Goal: Task Accomplishment & Management: Use online tool/utility

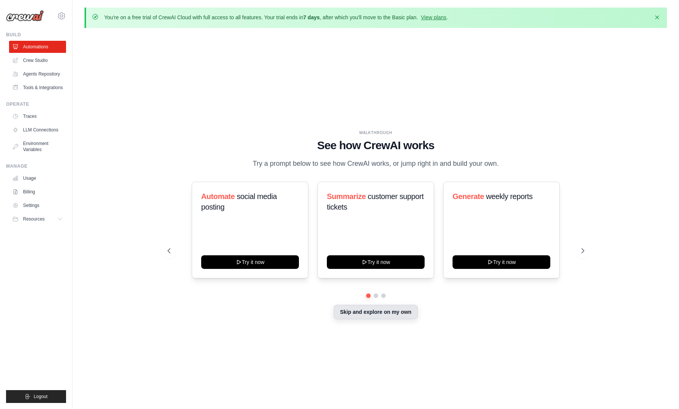
click at [400, 316] on button "Skip and explore on my own" at bounding box center [376, 312] width 84 height 14
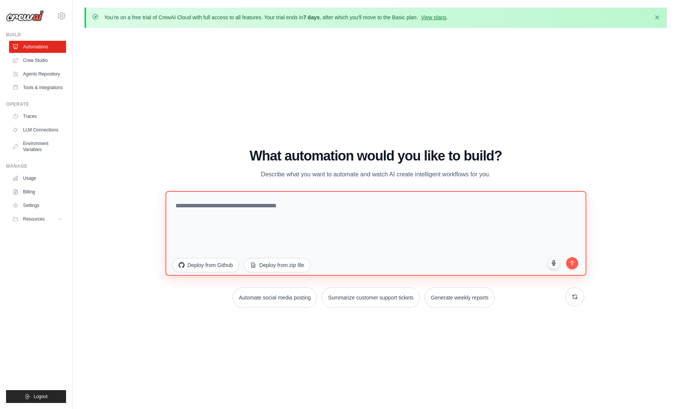
click at [290, 220] on textarea at bounding box center [375, 233] width 421 height 85
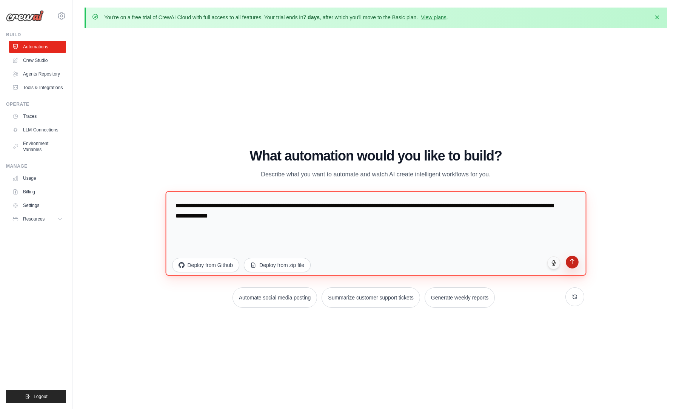
type textarea "**********"
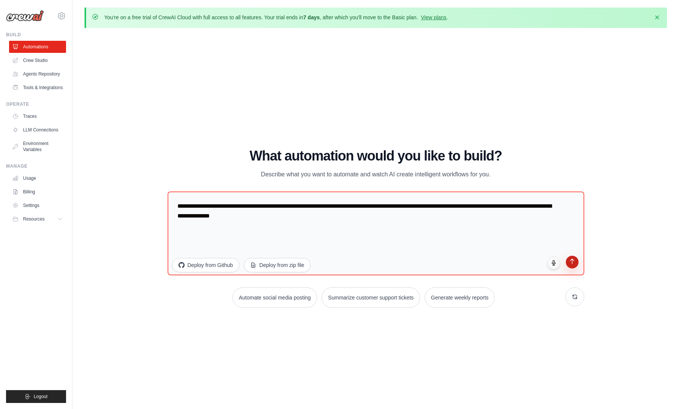
click at [569, 259] on button "submit" at bounding box center [572, 261] width 13 height 13
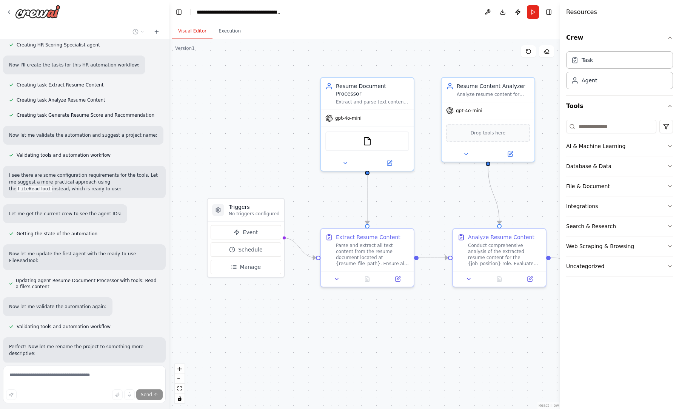
scroll to position [440, 0]
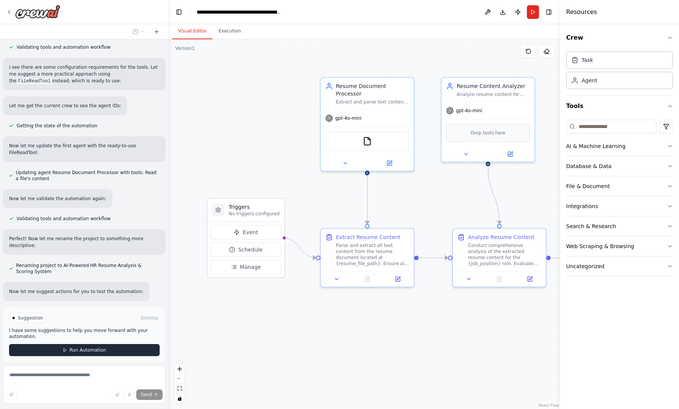
click at [103, 347] on span "Run Automation" at bounding box center [87, 350] width 37 height 6
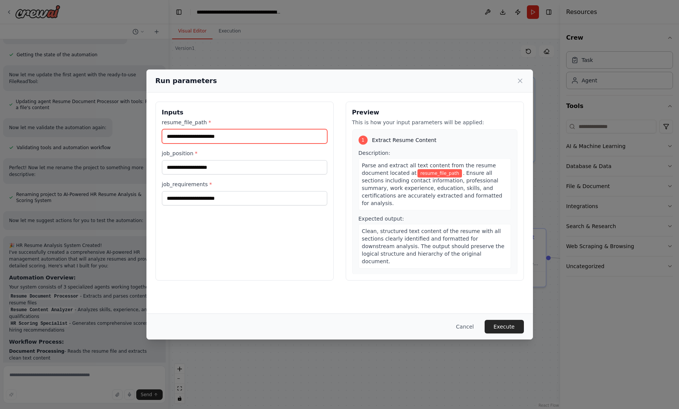
drag, startPoint x: 251, startPoint y: 138, endPoint x: 215, endPoint y: 140, distance: 36.3
click at [215, 140] on input "resume_file_path *" at bounding box center [244, 136] width 165 height 14
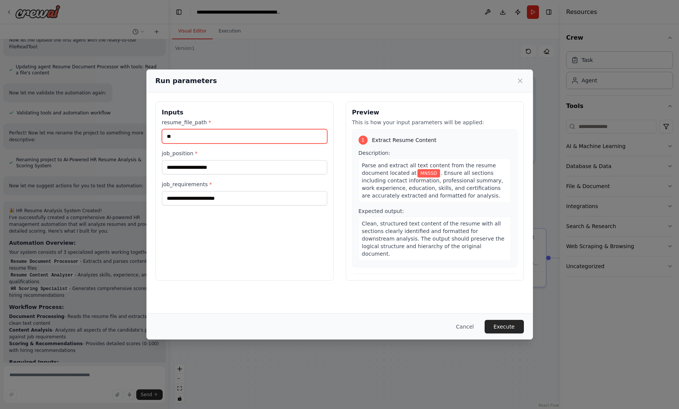
type input "*"
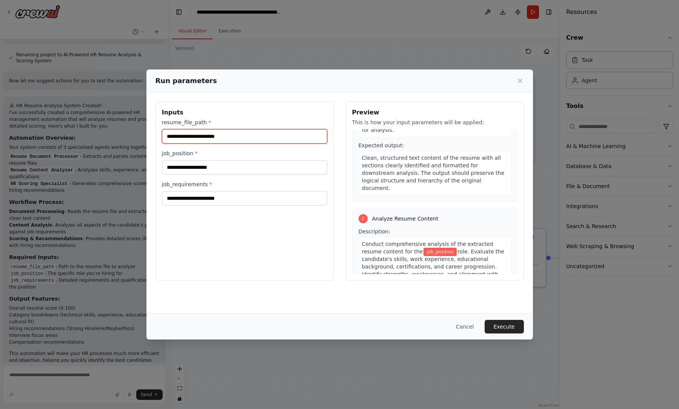
scroll to position [0, 0]
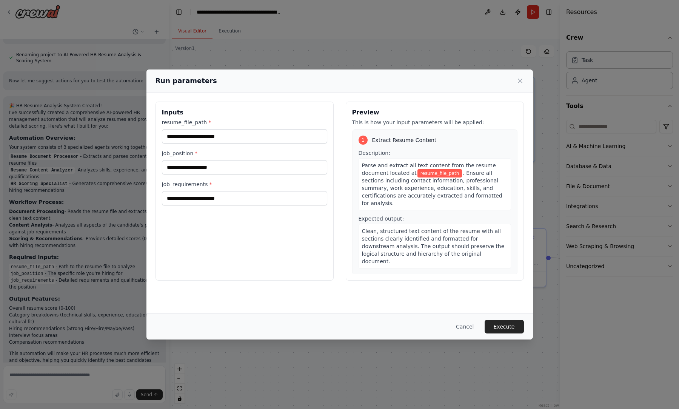
click at [296, 283] on div "Inputs resume_file_path * job_position * job_requirements * Preview This is how…" at bounding box center [339, 190] width 386 height 197
click at [261, 142] on input "resume_file_path *" at bounding box center [244, 136] width 165 height 14
paste input "**********"
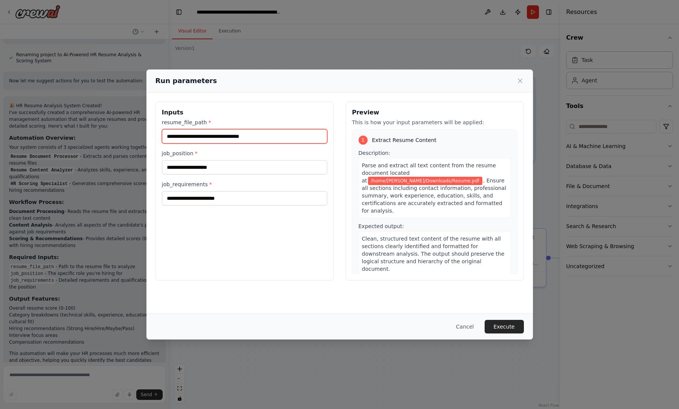
type input "**********"
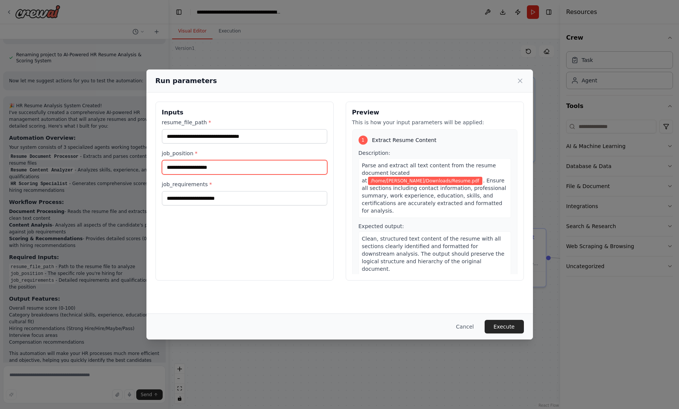
click at [240, 165] on input "job_position *" at bounding box center [244, 167] width 165 height 14
type input "**********"
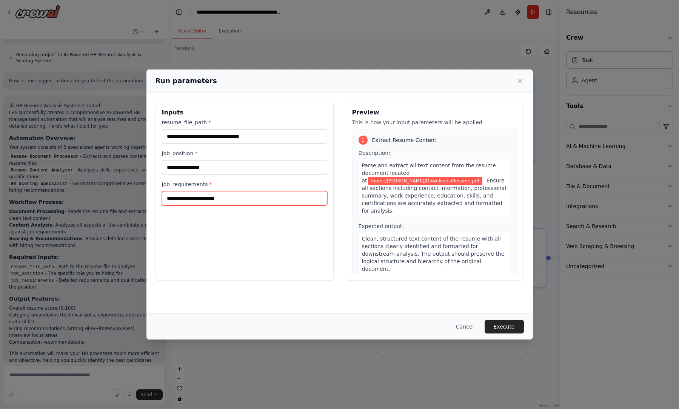
click at [271, 203] on input "job_requirements *" at bounding box center [244, 198] width 165 height 14
type input "******"
click at [504, 326] on button "Execute" at bounding box center [504, 327] width 39 height 14
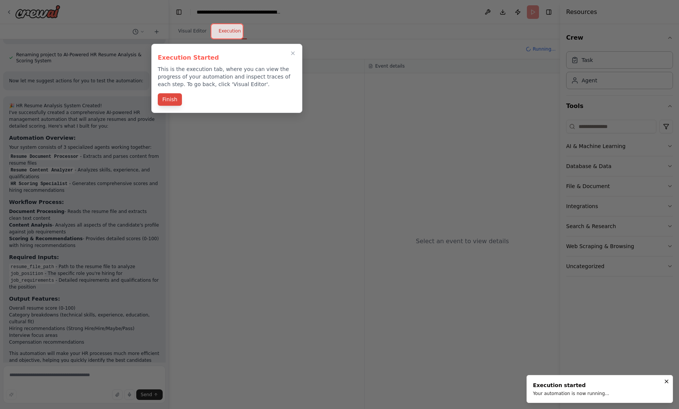
click at [166, 100] on button "Finish" at bounding box center [170, 99] width 24 height 12
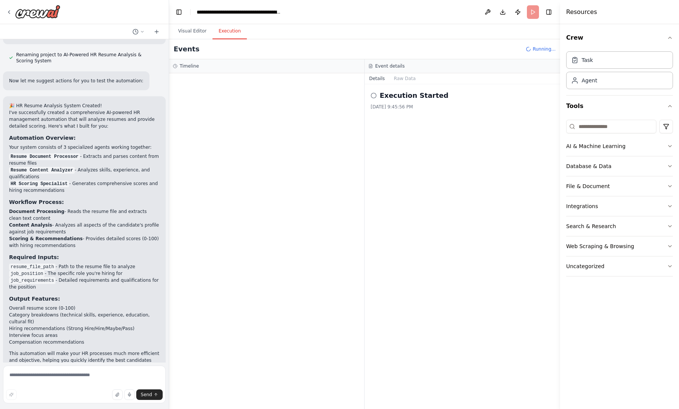
click at [372, 98] on icon at bounding box center [374, 95] width 6 height 6
click at [395, 95] on h2 "Execution Started" at bounding box center [414, 95] width 69 height 11
click at [402, 75] on button "Raw Data" at bounding box center [404, 78] width 31 height 11
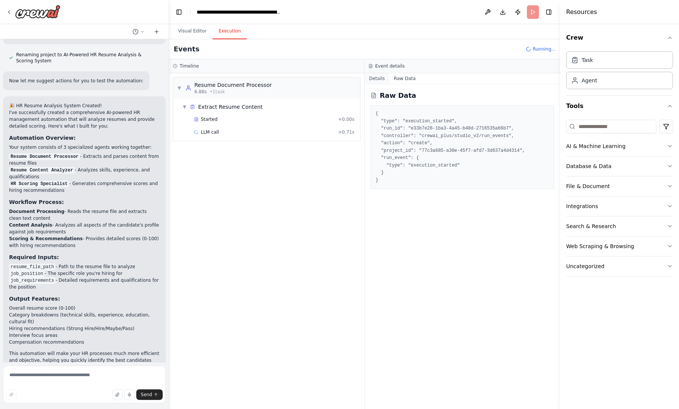
click at [372, 80] on button "Details" at bounding box center [377, 78] width 25 height 11
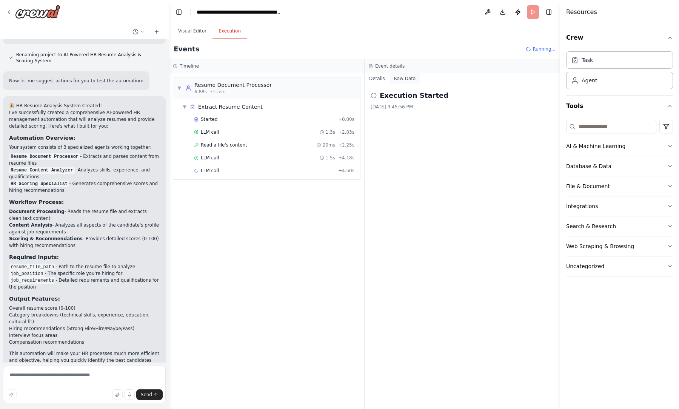
click at [397, 81] on button "Raw Data" at bounding box center [404, 78] width 31 height 11
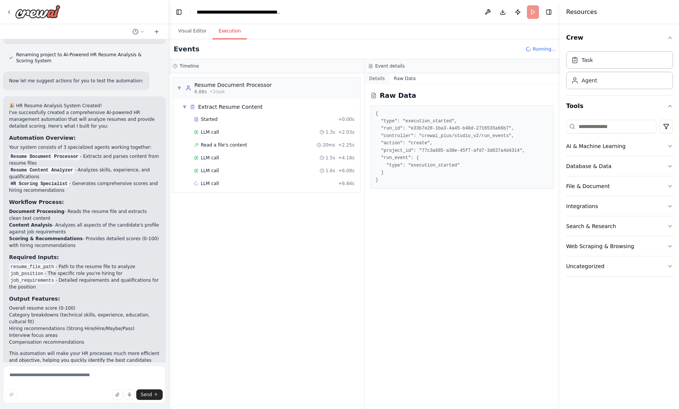
click at [379, 77] on button "Details" at bounding box center [377, 78] width 25 height 11
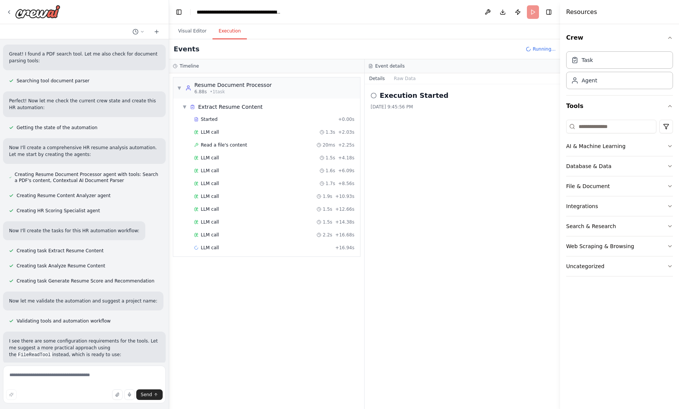
scroll to position [650, 0]
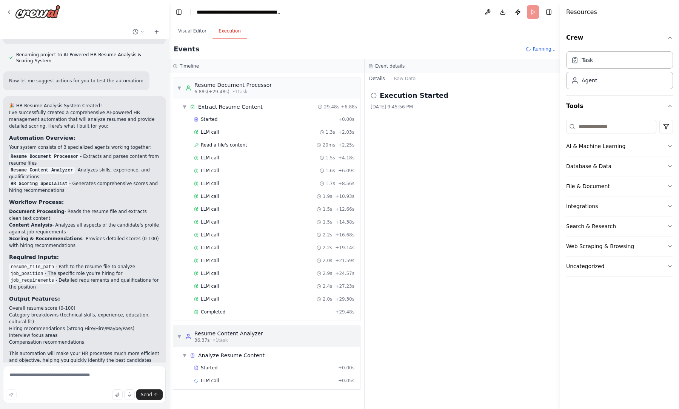
click at [179, 338] on span "▼" at bounding box center [179, 336] width 5 height 6
click at [179, 338] on span "▶" at bounding box center [179, 336] width 5 height 6
click at [227, 86] on div "Resume Document Processor" at bounding box center [232, 85] width 77 height 8
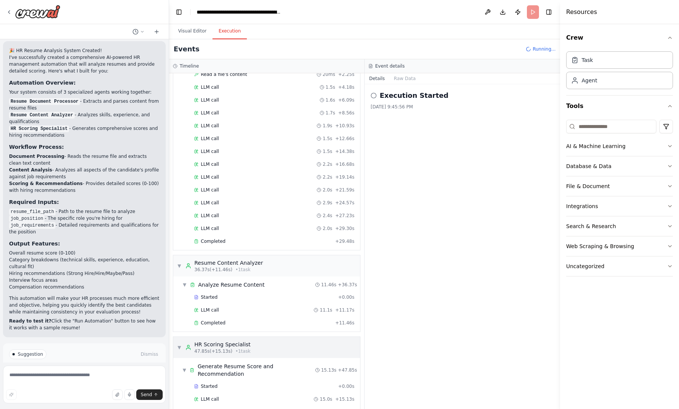
scroll to position [83, 0]
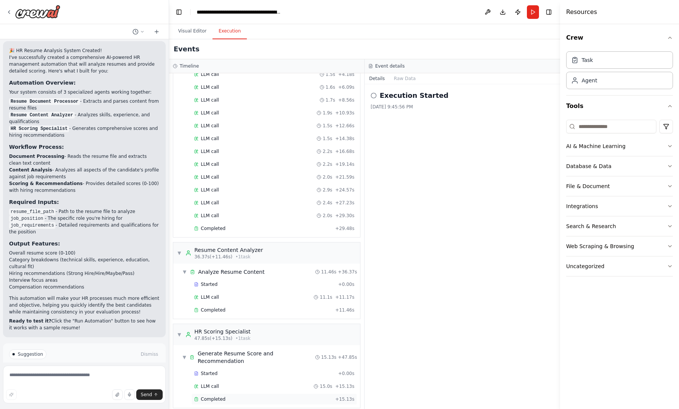
click at [210, 396] on span "Completed" at bounding box center [213, 399] width 25 height 6
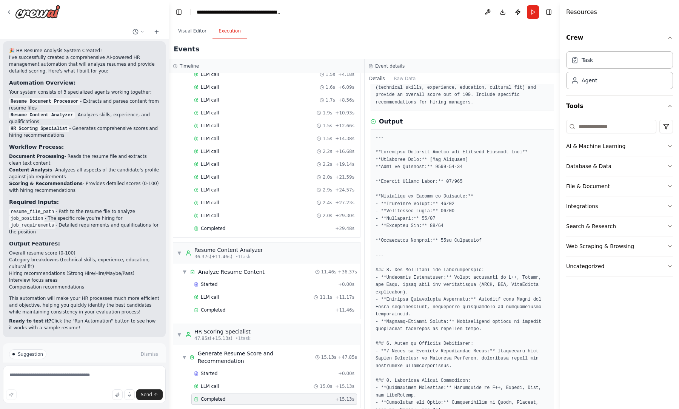
scroll to position [0, 0]
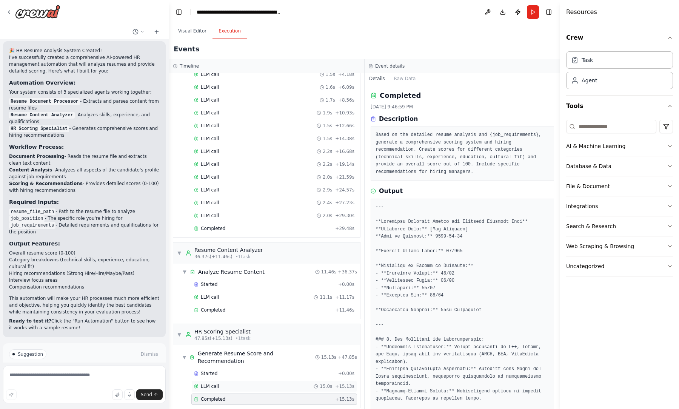
click at [257, 380] on div "LLM call 15.0s + 15.13s" at bounding box center [274, 385] width 166 height 11
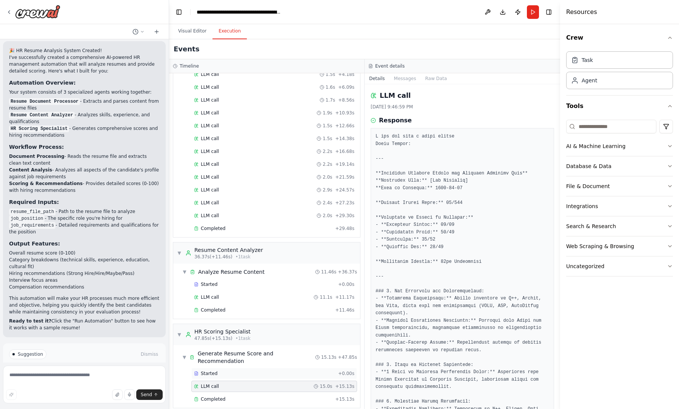
click at [262, 370] on div "Started" at bounding box center [264, 373] width 141 height 6
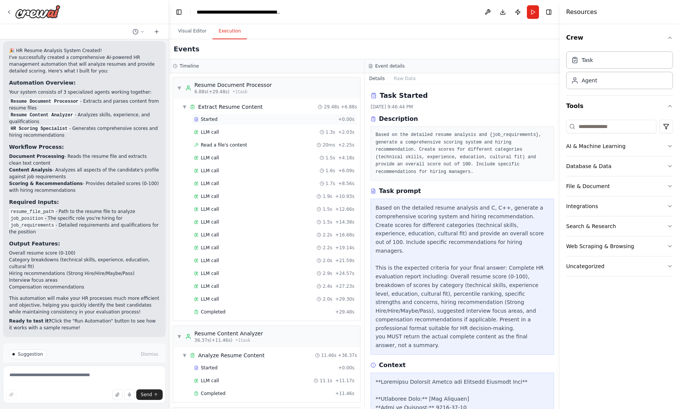
click at [247, 117] on div "Started" at bounding box center [264, 119] width 141 height 6
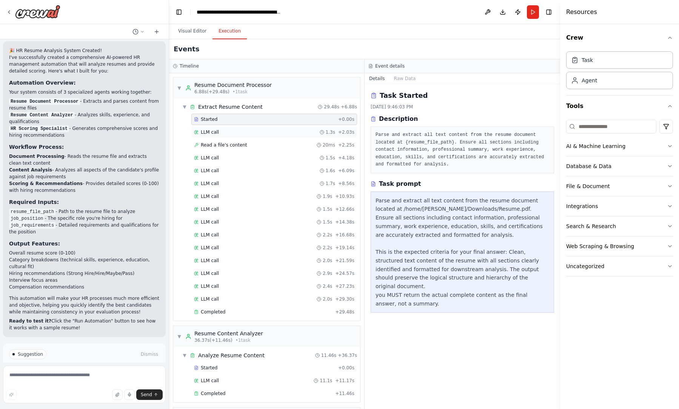
click at [246, 131] on div "LLM call 1.3s + 2.03s" at bounding box center [274, 132] width 160 height 6
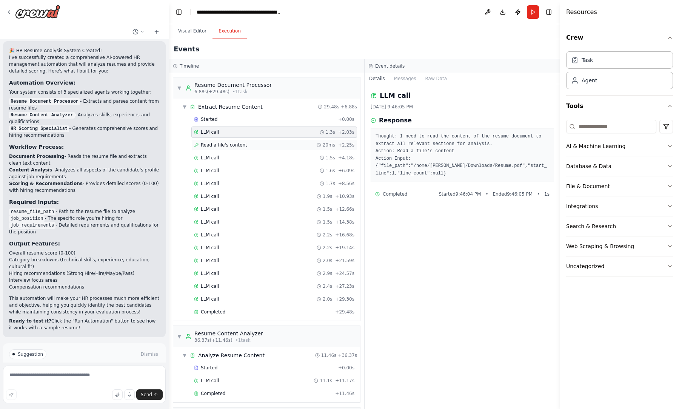
click at [240, 146] on span "Read a file's content" at bounding box center [224, 145] width 46 height 6
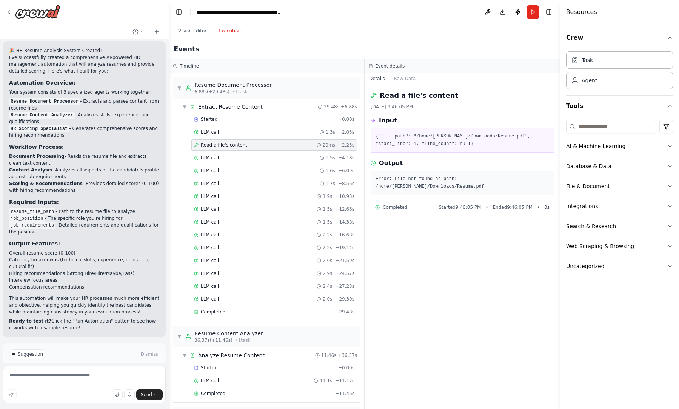
click at [240, 126] on div "Started + 0.00s LLM call 1.3s + 2.03s Read a file's content 20ms + 2.25s LLM ca…" at bounding box center [269, 216] width 181 height 205
click at [242, 109] on span "Extract Resume Content" at bounding box center [230, 107] width 65 height 8
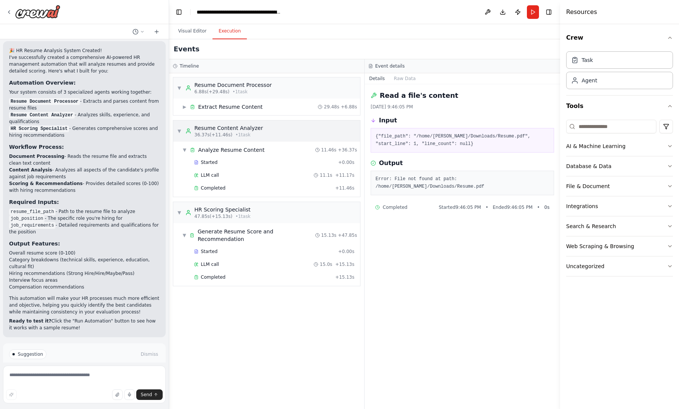
click at [179, 132] on span "▼" at bounding box center [179, 131] width 5 height 6
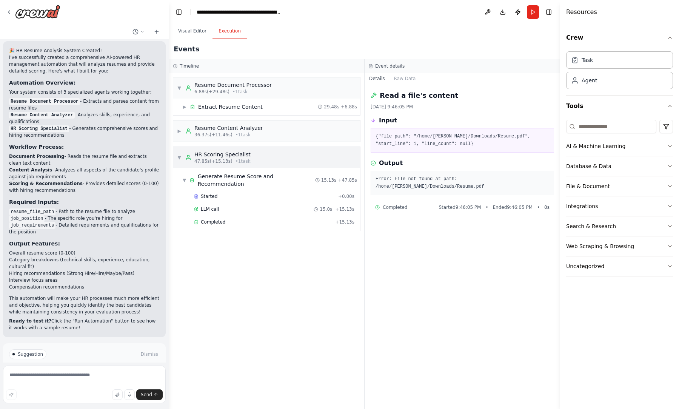
click at [177, 159] on div "▼ HR Scoring Specialist 47.85s (+15.13s) • 1 task" at bounding box center [266, 157] width 187 height 21
click at [325, 301] on div "▼ Resume Document Processor 6.88s (+29.48s) • 1 task ▶ Extract Resume Content 2…" at bounding box center [266, 240] width 195 height 335
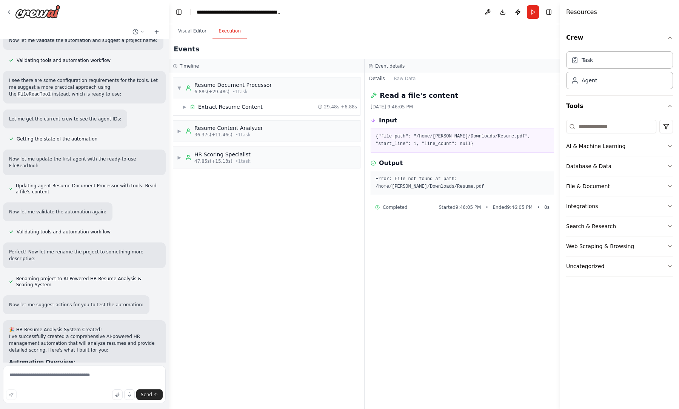
scroll to position [705, 0]
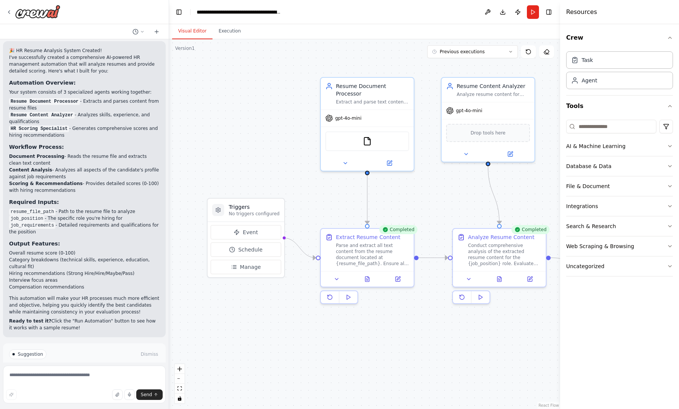
click at [193, 35] on button "Visual Editor" at bounding box center [192, 31] width 40 height 16
click at [368, 135] on img at bounding box center [367, 139] width 9 height 9
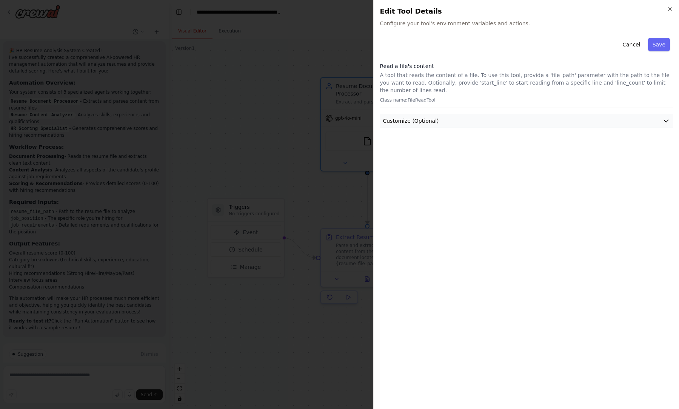
click at [663, 119] on button "Customize (Optional)" at bounding box center [526, 121] width 293 height 14
click at [672, 9] on icon "button" at bounding box center [670, 9] width 6 height 6
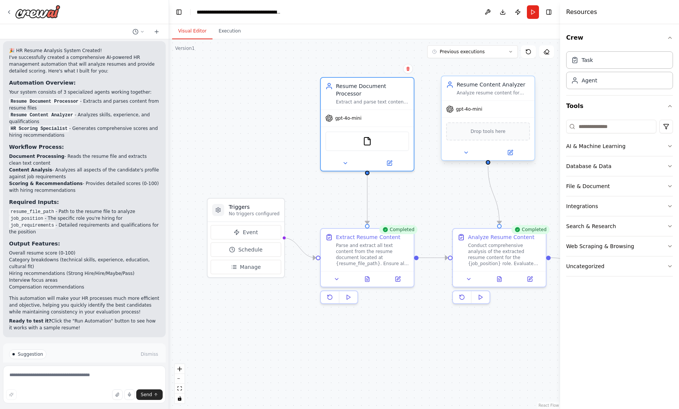
click at [491, 141] on div "Drop tools here" at bounding box center [488, 131] width 93 height 28
click at [439, 199] on div ".deletable-edge-delete-btn { width: 20px; height: 20px; border: 0px solid #ffff…" at bounding box center [364, 223] width 391 height 369
click at [503, 8] on button "Download" at bounding box center [503, 12] width 12 height 14
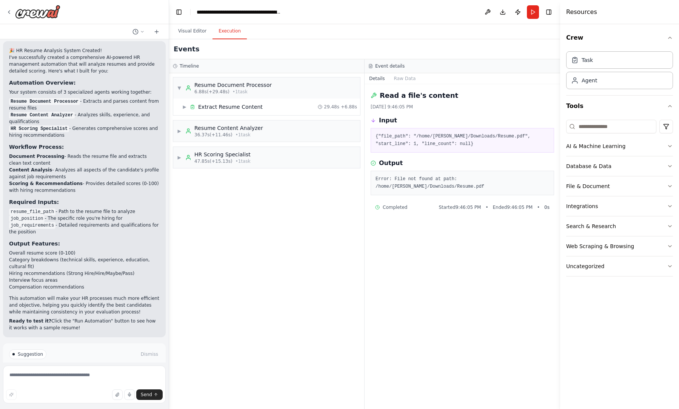
click at [223, 37] on button "Execution" at bounding box center [229, 31] width 34 height 16
click at [299, 231] on div "▼ Resume Document Processor 6.88s (+29.48s) • 1 task ▶ Extract Resume Content 2…" at bounding box center [266, 240] width 195 height 335
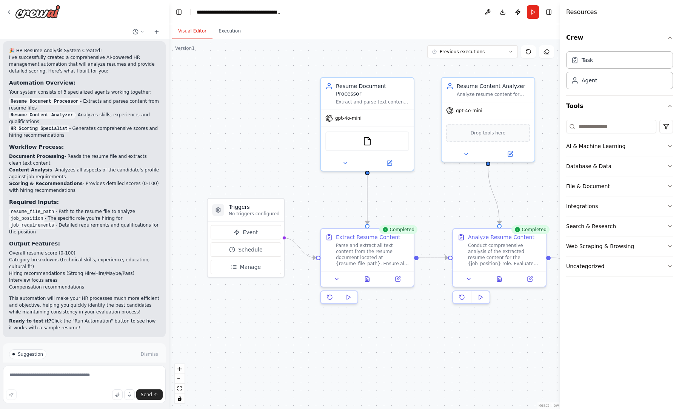
click at [186, 35] on button "Visual Editor" at bounding box center [192, 31] width 40 height 16
click at [532, 12] on button "Run" at bounding box center [533, 12] width 12 height 14
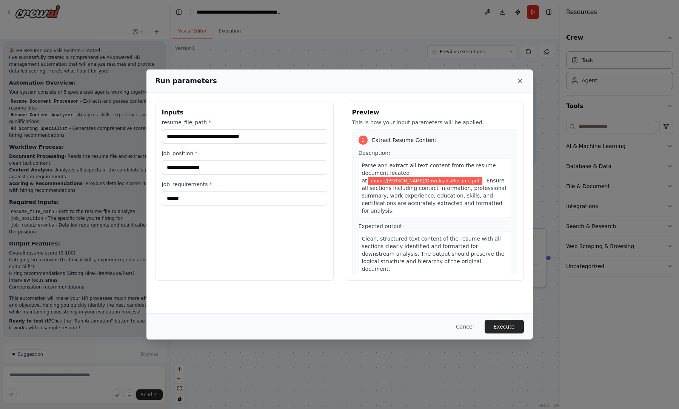
click at [518, 82] on icon at bounding box center [520, 81] width 4 height 4
